Goal: Use online tool/utility: Utilize a website feature to perform a specific function

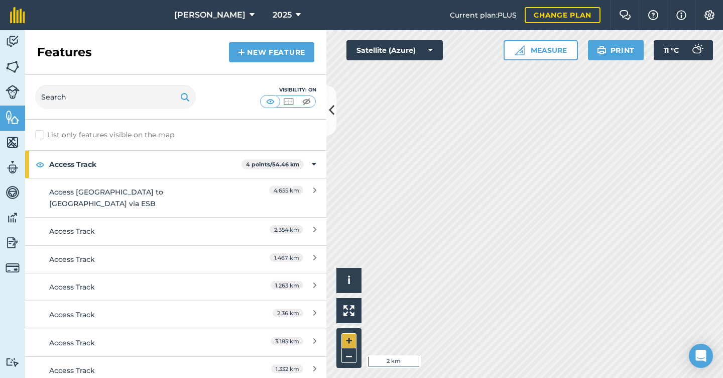
click at [351, 341] on button "+" at bounding box center [349, 340] width 15 height 15
click at [346, 339] on button "+" at bounding box center [349, 340] width 15 height 15
click at [349, 339] on button "+" at bounding box center [349, 340] width 15 height 15
click at [14, 67] on img at bounding box center [13, 66] width 14 height 15
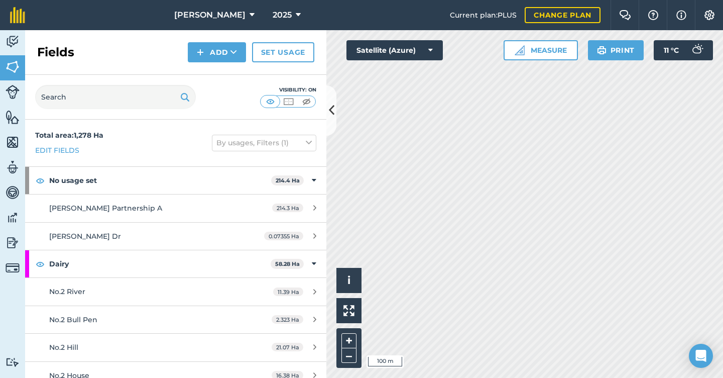
click at [284, 99] on img at bounding box center [288, 101] width 13 height 10
click at [306, 101] on img at bounding box center [306, 101] width 13 height 10
click at [345, 338] on button "+" at bounding box center [349, 340] width 15 height 15
click at [351, 337] on button "+" at bounding box center [349, 340] width 15 height 15
click at [351, 339] on button "+" at bounding box center [349, 340] width 15 height 15
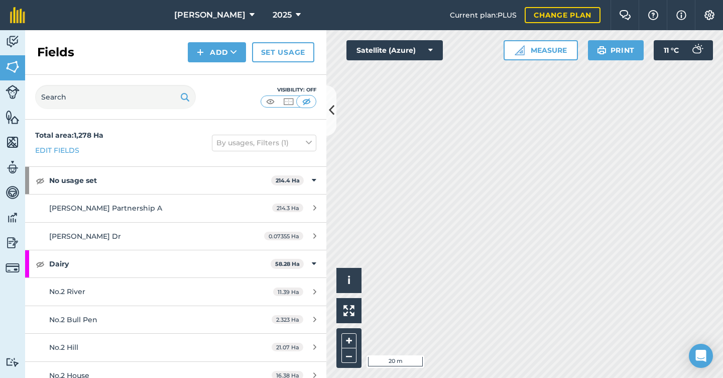
click at [518, 50] on img at bounding box center [520, 50] width 10 height 10
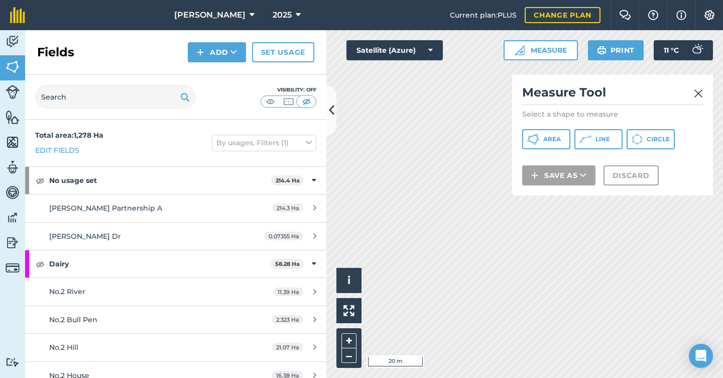
click at [588, 138] on icon at bounding box center [586, 139] width 12 height 12
click at [698, 94] on img at bounding box center [698, 93] width 9 height 12
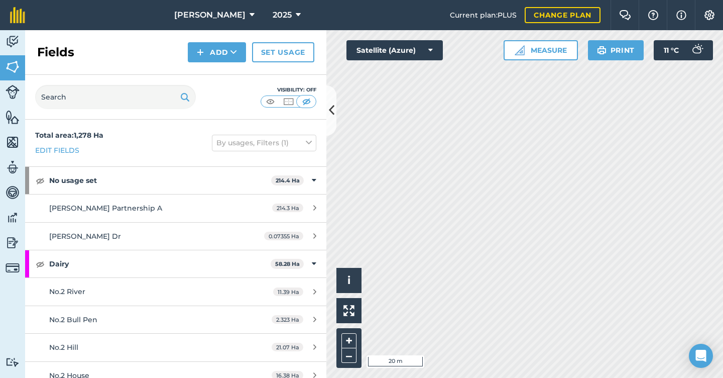
click at [525, 53] on button "Measure" at bounding box center [541, 50] width 74 height 20
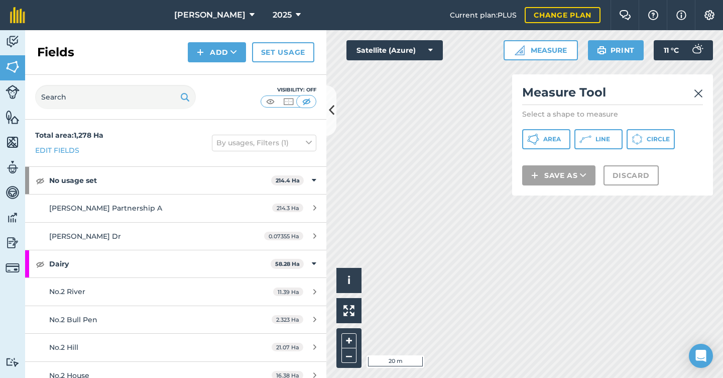
click at [530, 139] on icon at bounding box center [533, 139] width 12 height 12
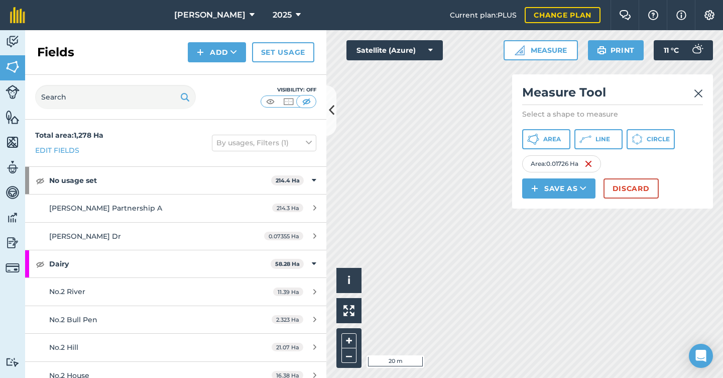
click at [626, 188] on button "Discard" at bounding box center [631, 188] width 55 height 20
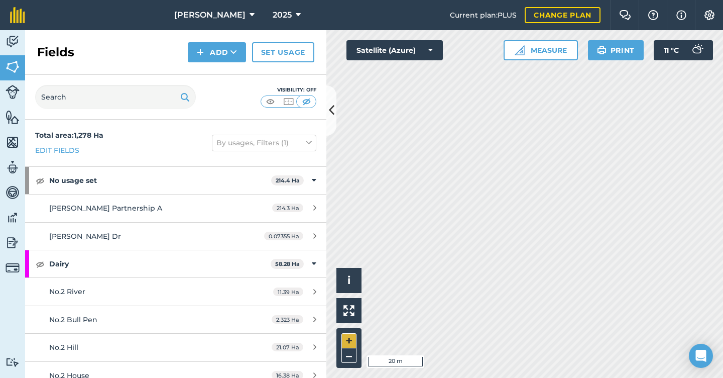
click at [350, 337] on button "+" at bounding box center [349, 340] width 15 height 15
click at [12, 118] on img at bounding box center [13, 117] width 14 height 15
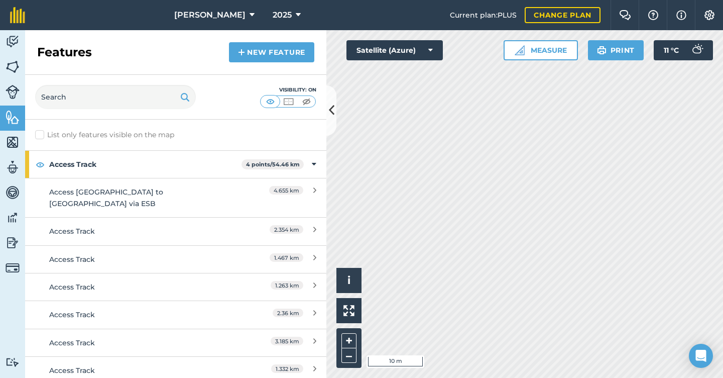
click at [10, 145] on img at bounding box center [13, 142] width 14 height 15
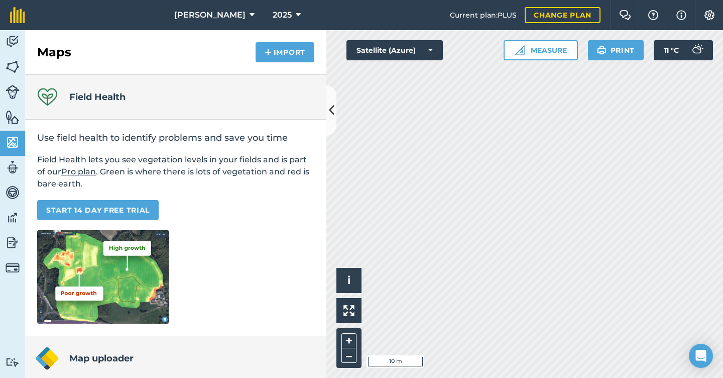
click at [10, 91] on img at bounding box center [13, 92] width 14 height 14
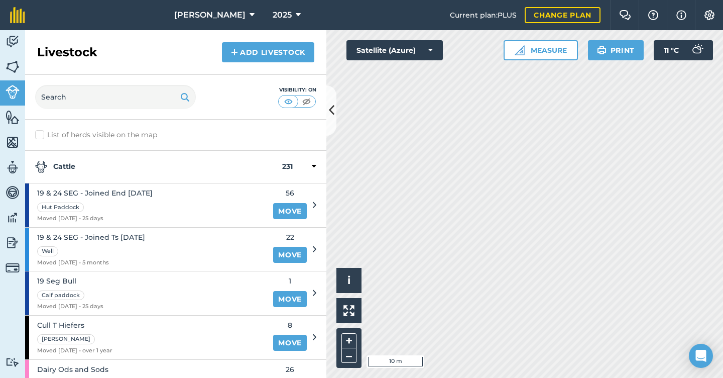
click at [14, 141] on img at bounding box center [13, 142] width 14 height 15
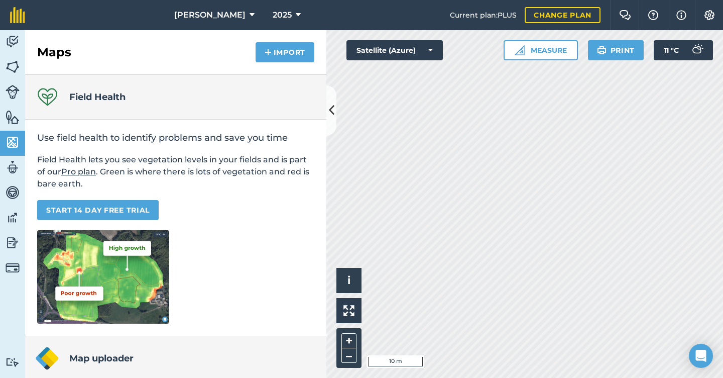
click at [10, 121] on img at bounding box center [13, 117] width 14 height 15
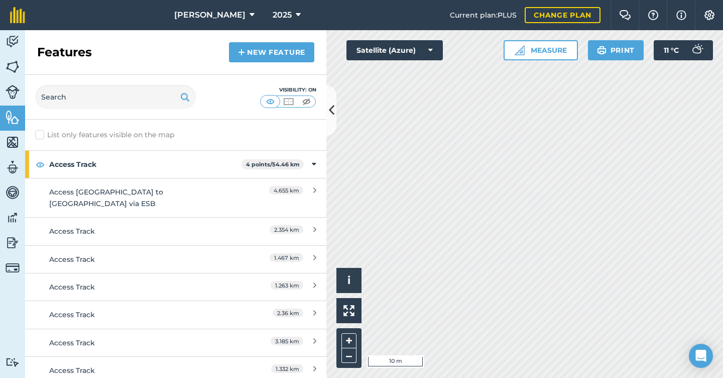
click at [305, 102] on img at bounding box center [306, 101] width 13 height 10
click at [529, 52] on button "Measure" at bounding box center [541, 50] width 74 height 20
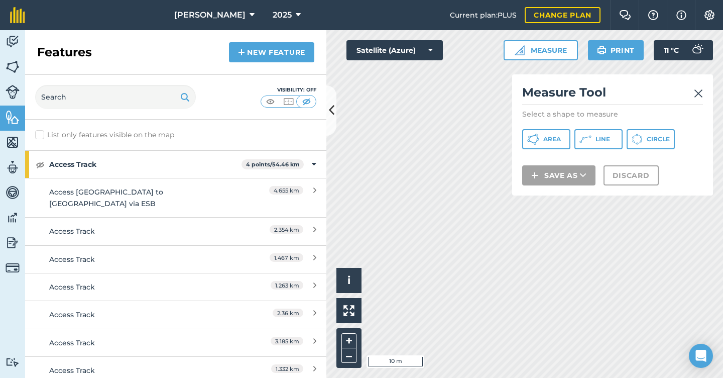
click at [589, 141] on icon at bounding box center [586, 139] width 12 height 12
click at [699, 94] on img at bounding box center [698, 93] width 9 height 12
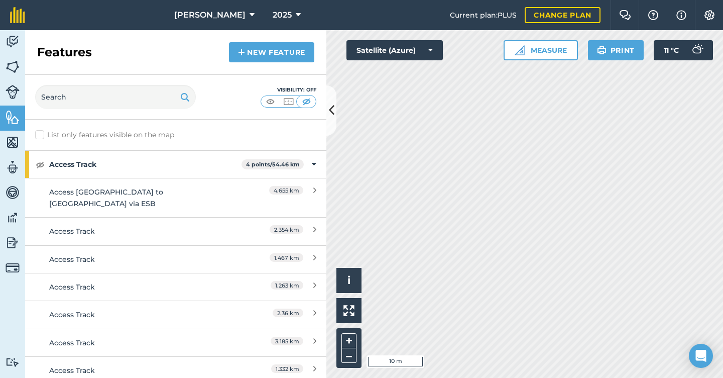
click at [537, 47] on button "Measure" at bounding box center [541, 50] width 74 height 20
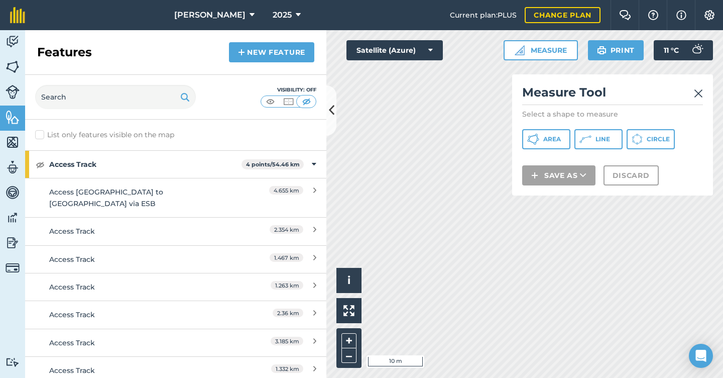
click at [591, 142] on icon at bounding box center [586, 139] width 12 height 12
click at [512, 175] on div "Measure Tool Select a shape to measure Area Line Circle Save as Discard" at bounding box center [612, 134] width 201 height 121
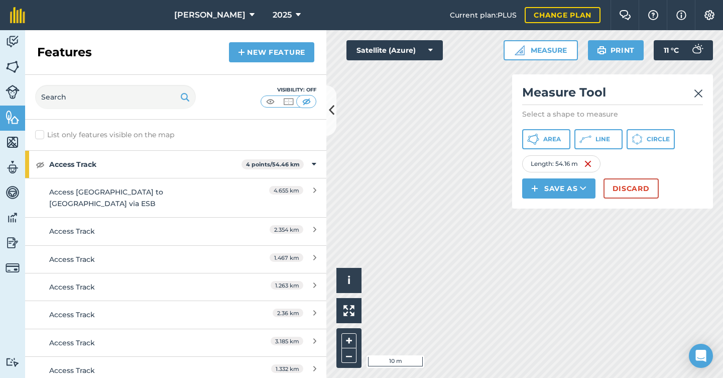
click at [626, 188] on button "Discard" at bounding box center [631, 188] width 55 height 20
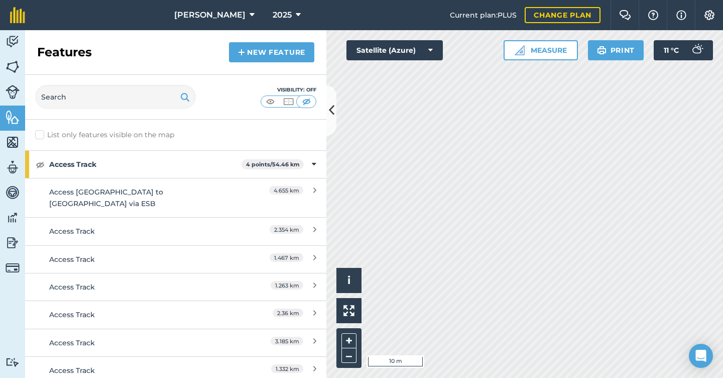
click at [554, 51] on button "Measure" at bounding box center [541, 50] width 74 height 20
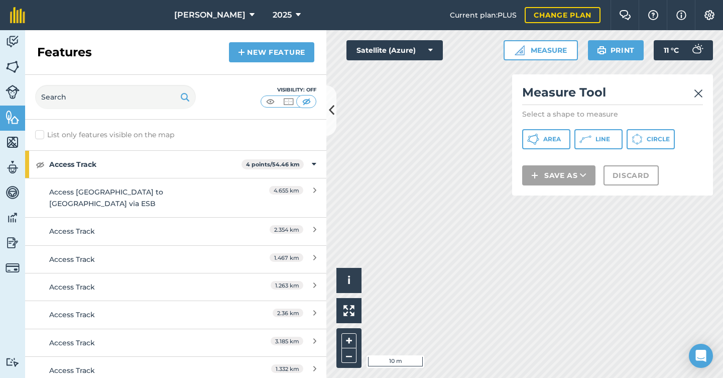
click at [586, 139] on icon at bounding box center [586, 139] width 12 height 12
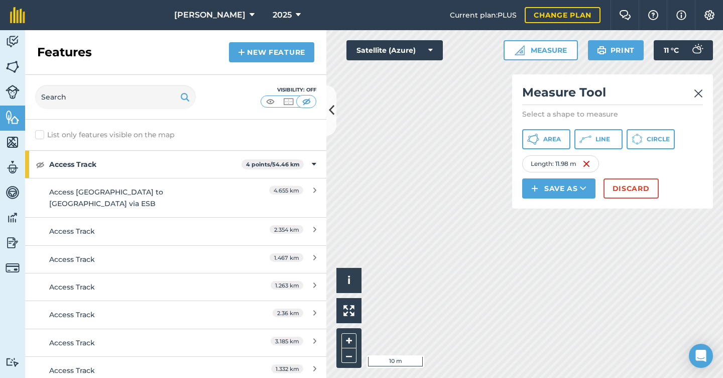
click at [699, 93] on img at bounding box center [698, 93] width 9 height 12
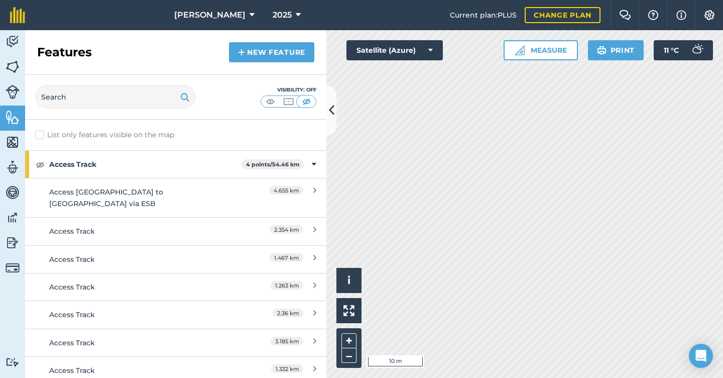
click at [539, 54] on button "Measure" at bounding box center [541, 50] width 74 height 20
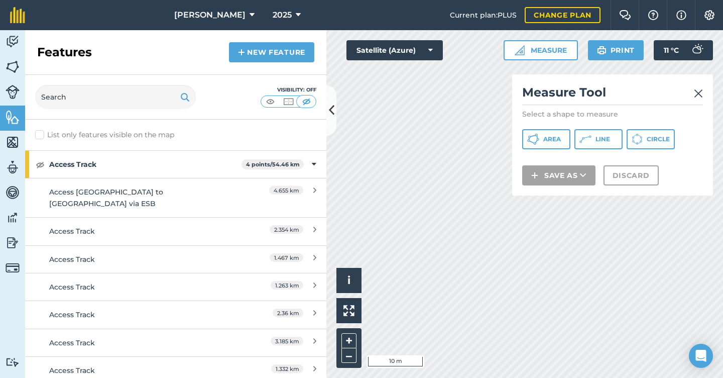
click at [584, 139] on icon at bounding box center [586, 139] width 12 height 12
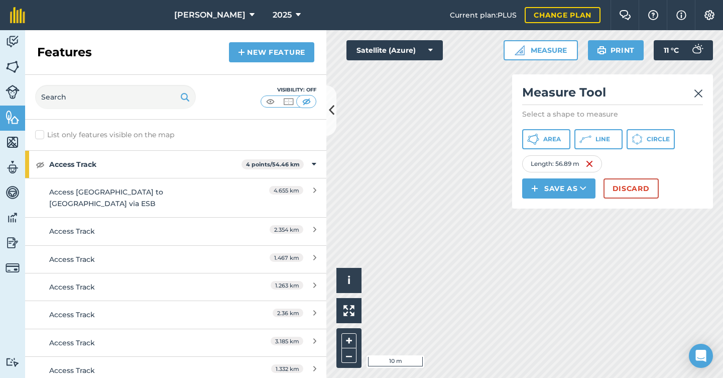
click at [698, 93] on img at bounding box center [698, 93] width 9 height 12
